Goal: Transaction & Acquisition: Purchase product/service

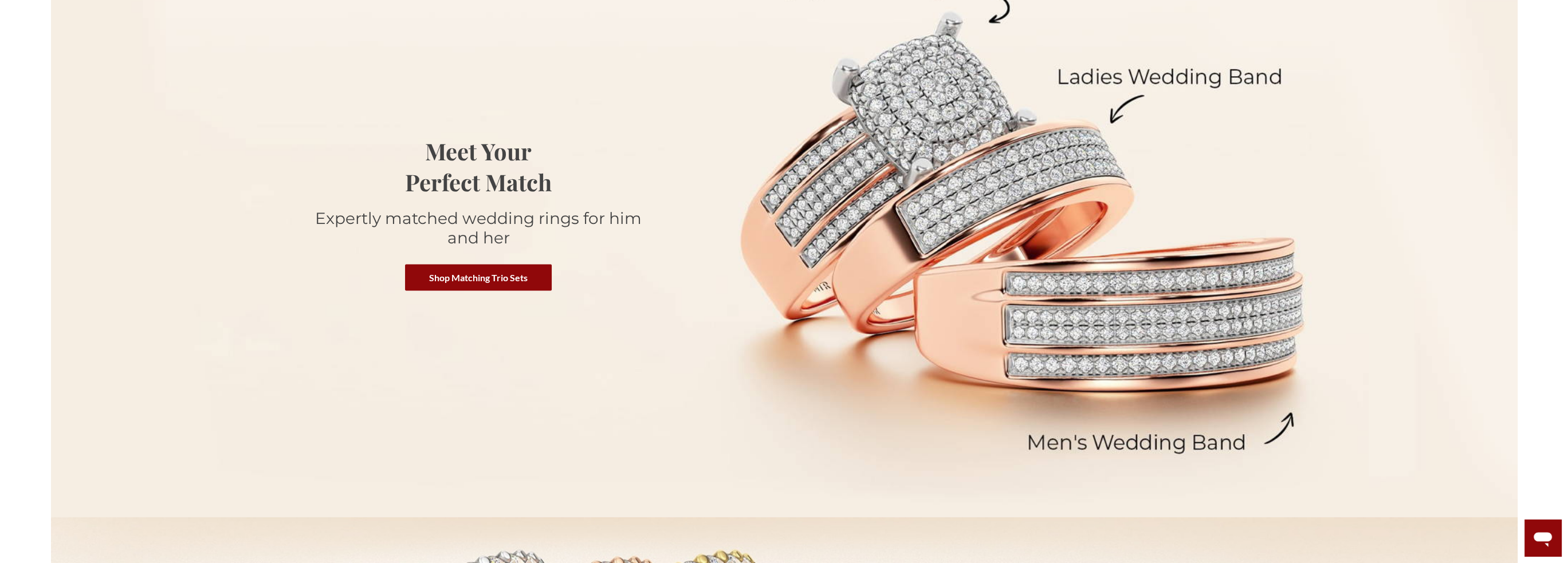
scroll to position [230, 0]
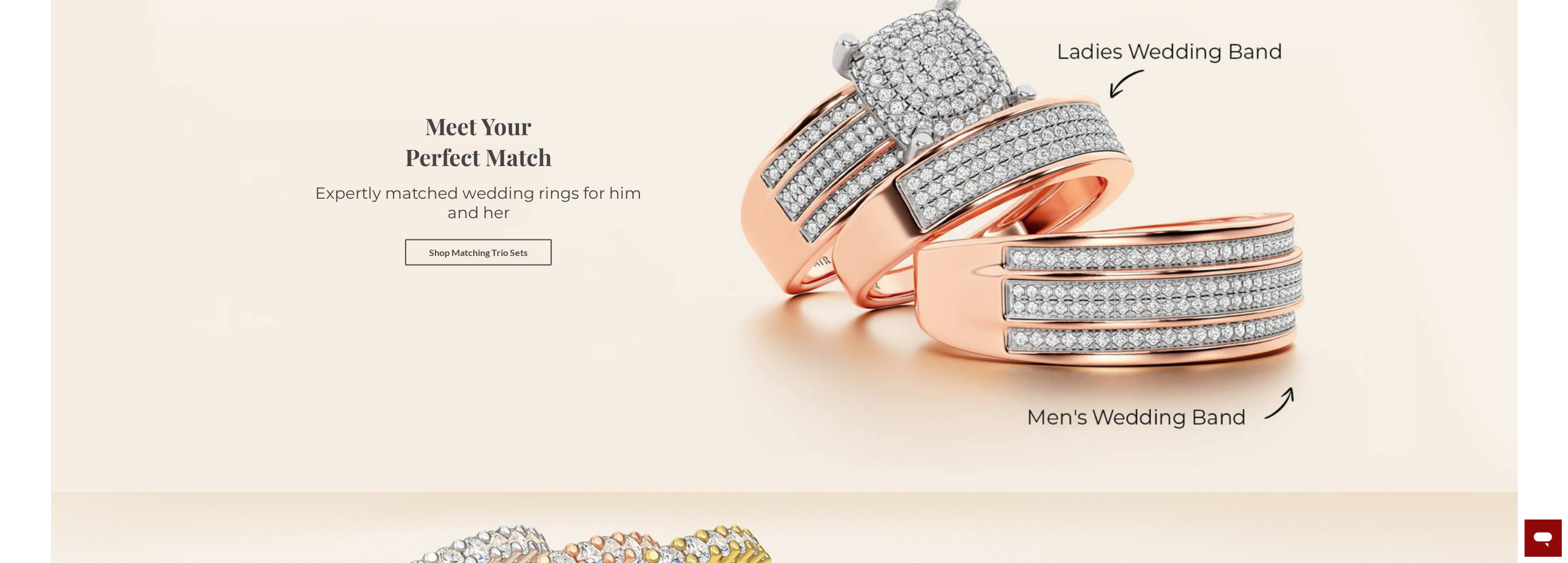
click at [481, 256] on link "Shop Matching Trio Sets" at bounding box center [478, 253] width 146 height 27
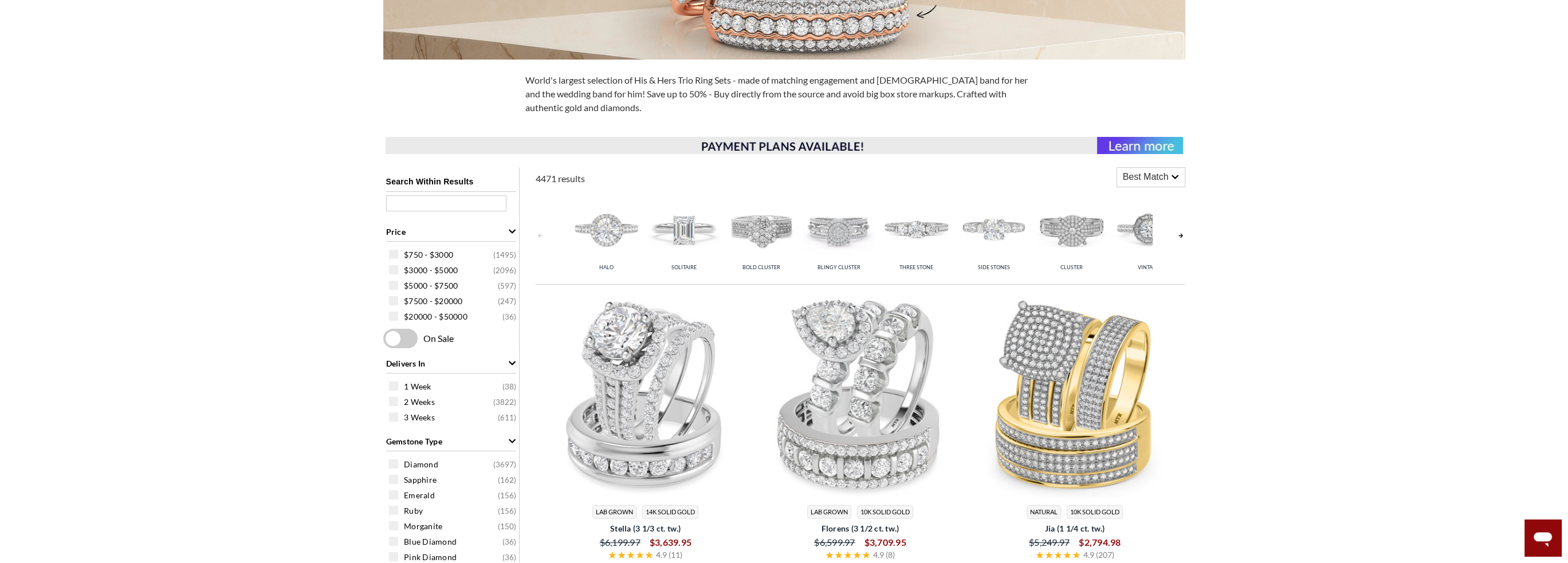
scroll to position [344, 0]
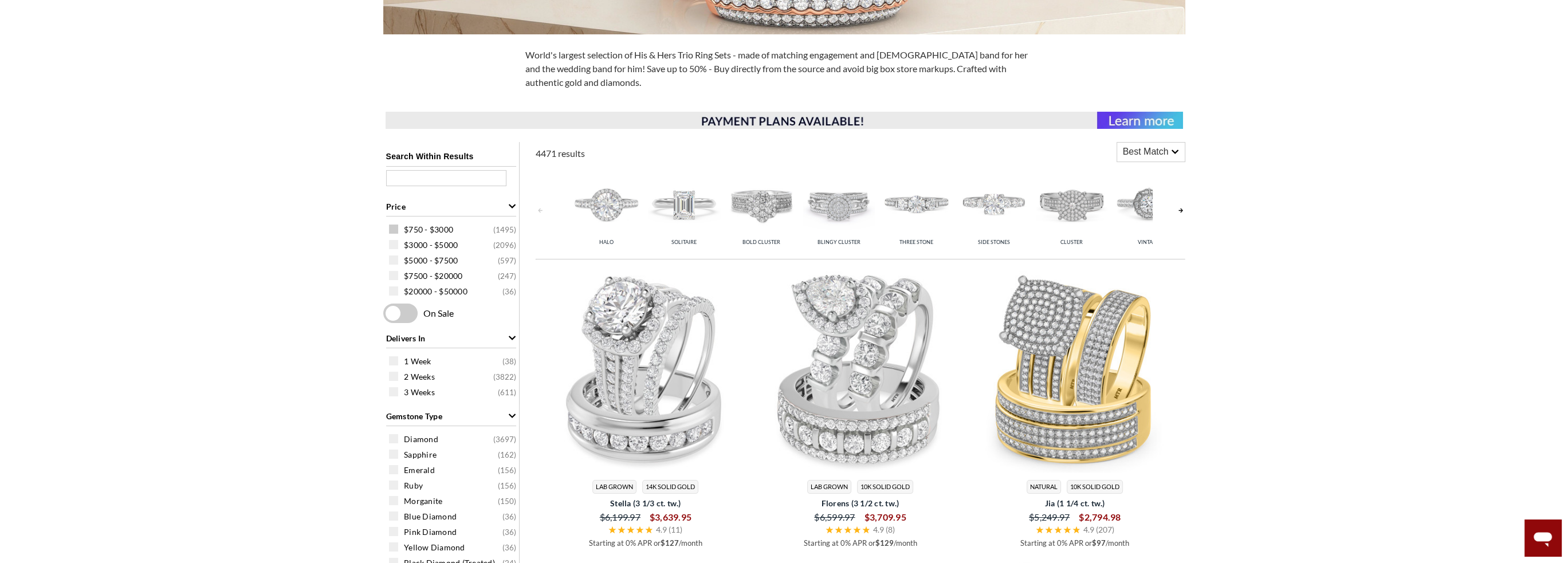
click at [393, 229] on span at bounding box center [393, 229] width 9 height 9
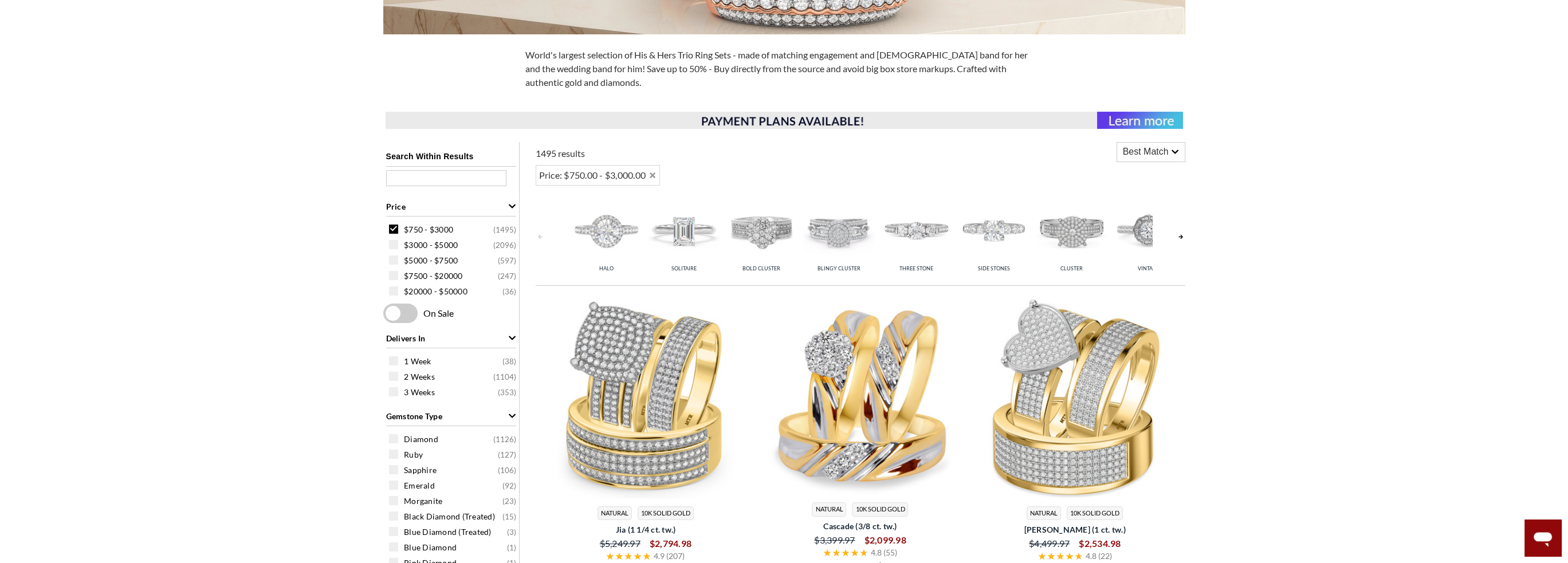
click at [410, 313] on span at bounding box center [400, 313] width 35 height 19
click at [385, 314] on input "checkbox" at bounding box center [385, 314] width 0 height 0
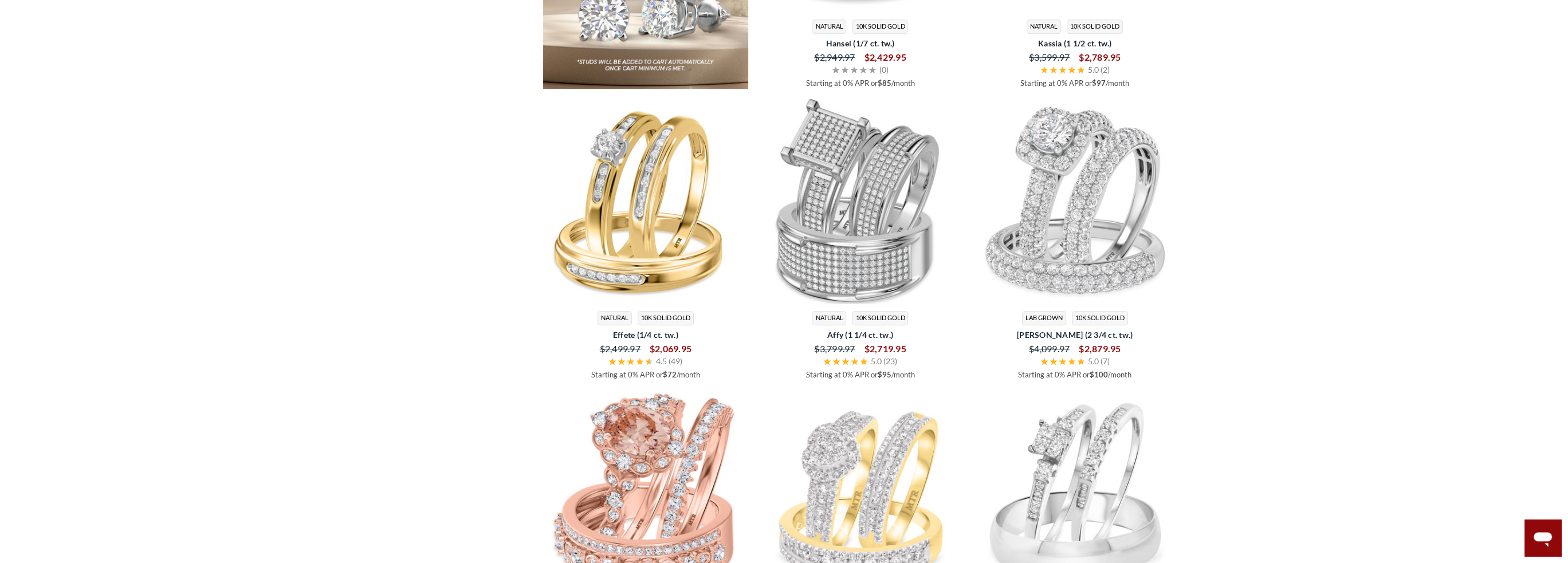
scroll to position [1719, 0]
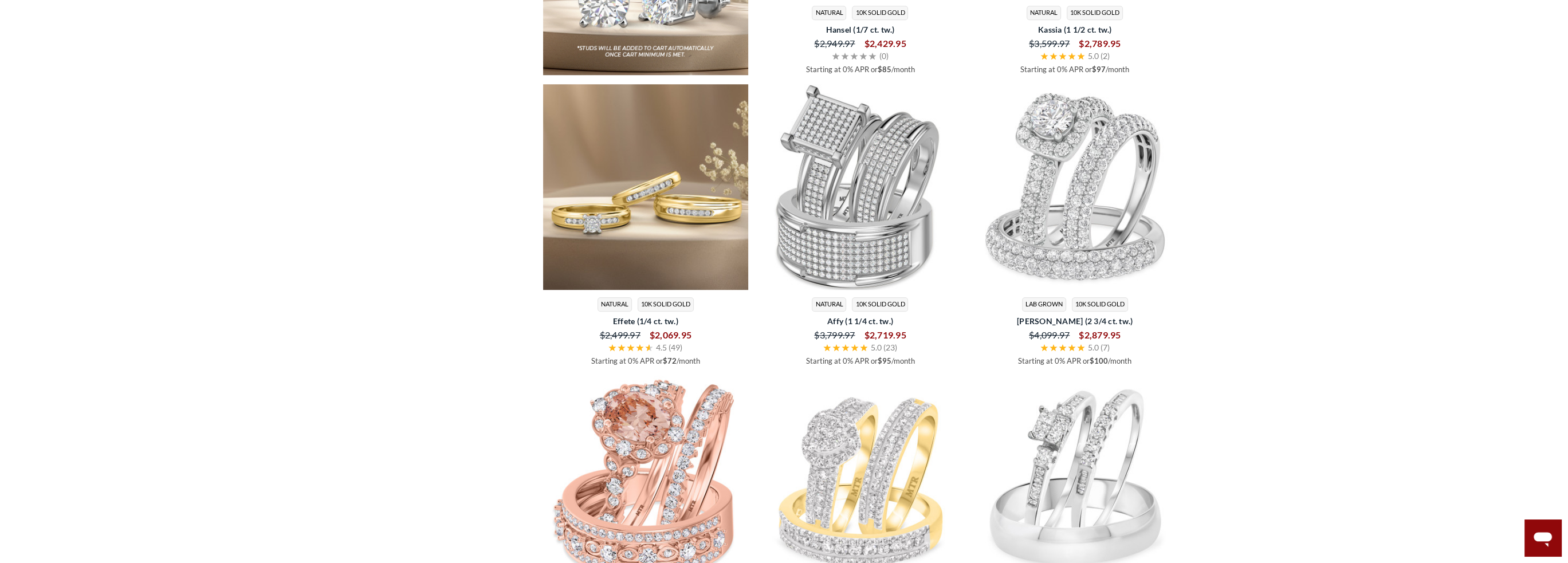
click at [651, 193] on img at bounding box center [646, 187] width 206 height 206
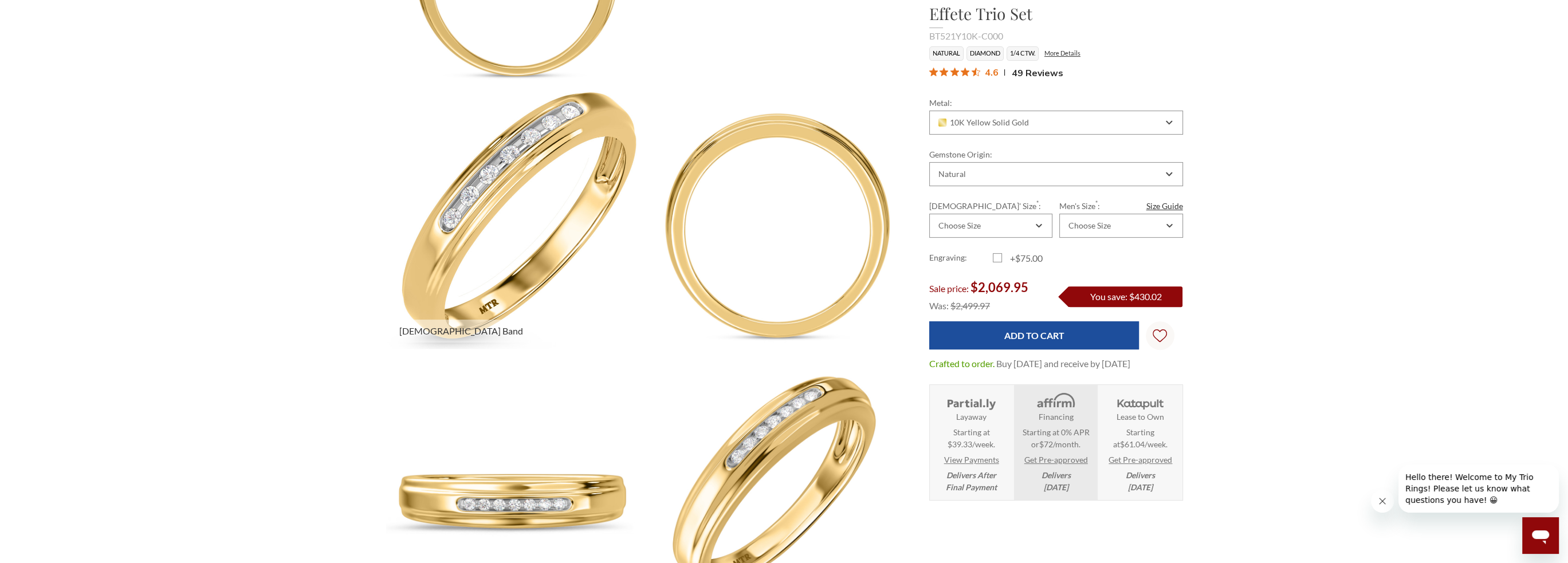
scroll to position [745, 0]
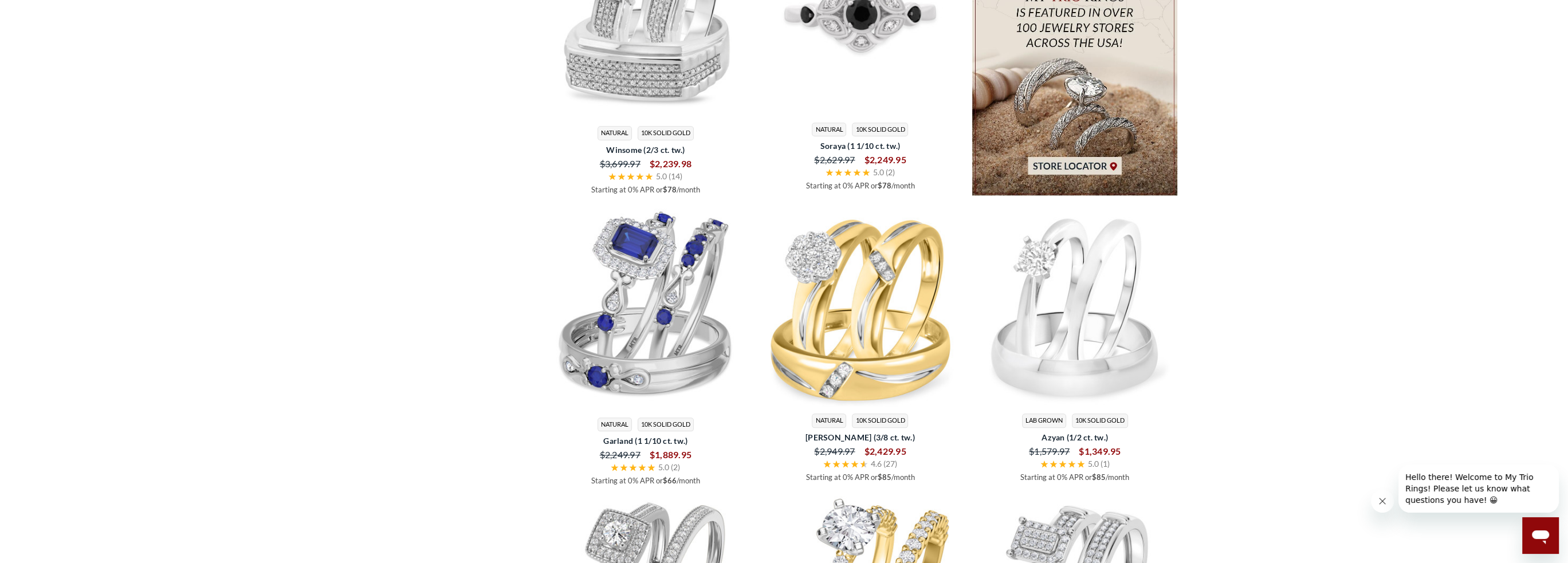
scroll to position [2349, 0]
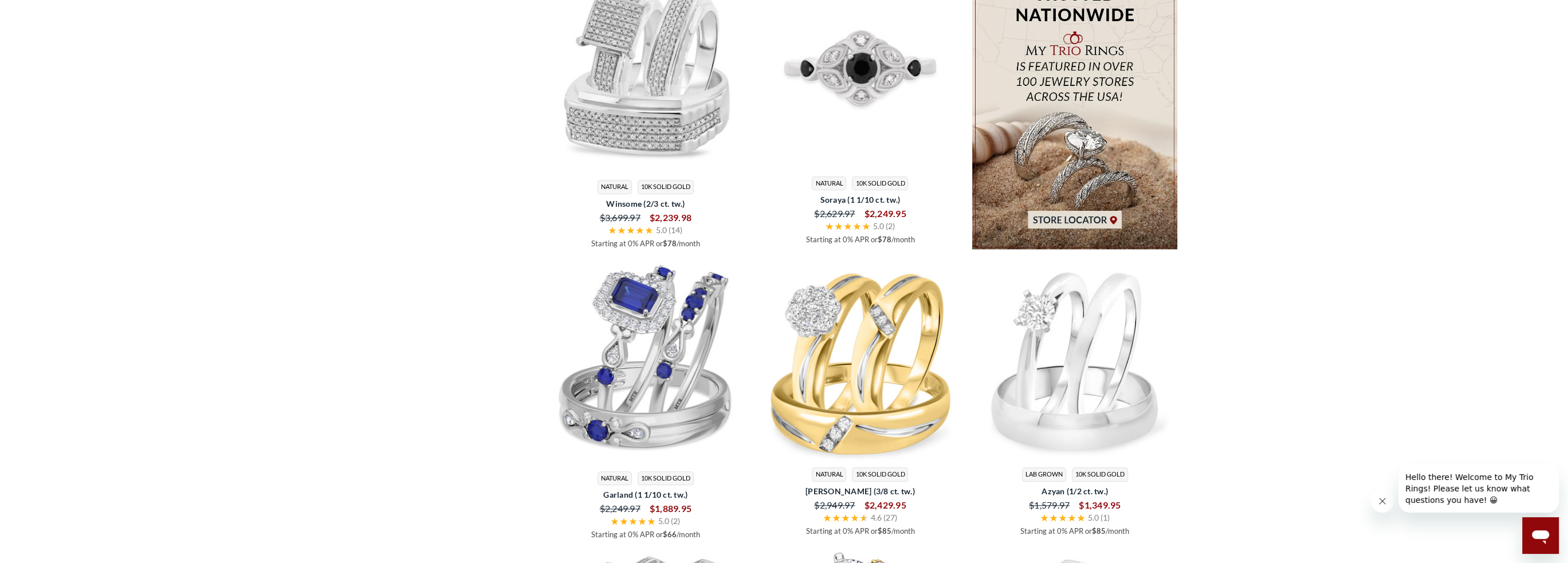
click at [868, 145] on img at bounding box center [859, 66] width 206 height 206
